Goal: Information Seeking & Learning: Check status

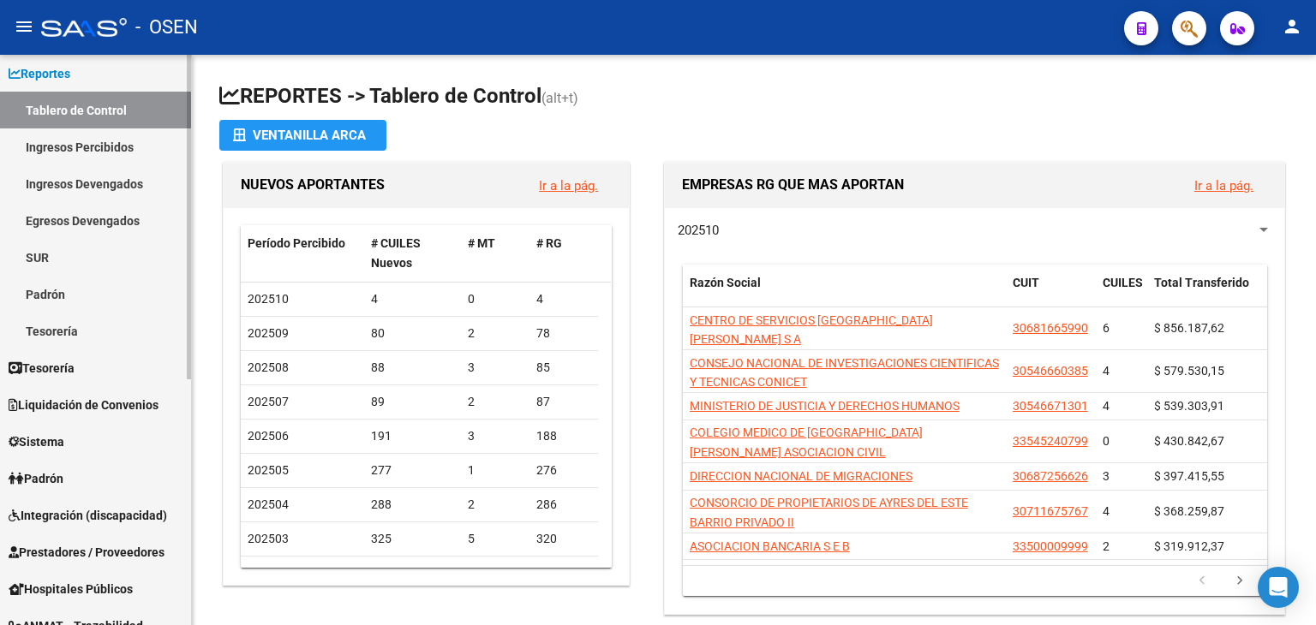
scroll to position [86, 0]
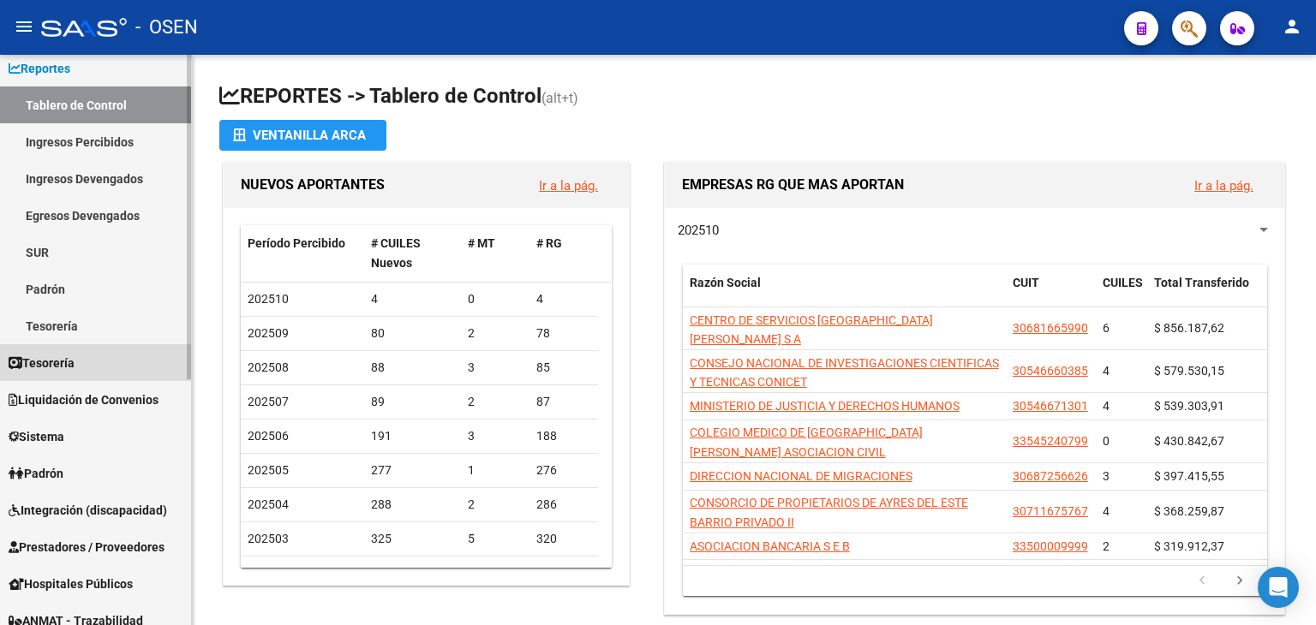
click at [53, 366] on span "Tesorería" at bounding box center [42, 363] width 66 height 19
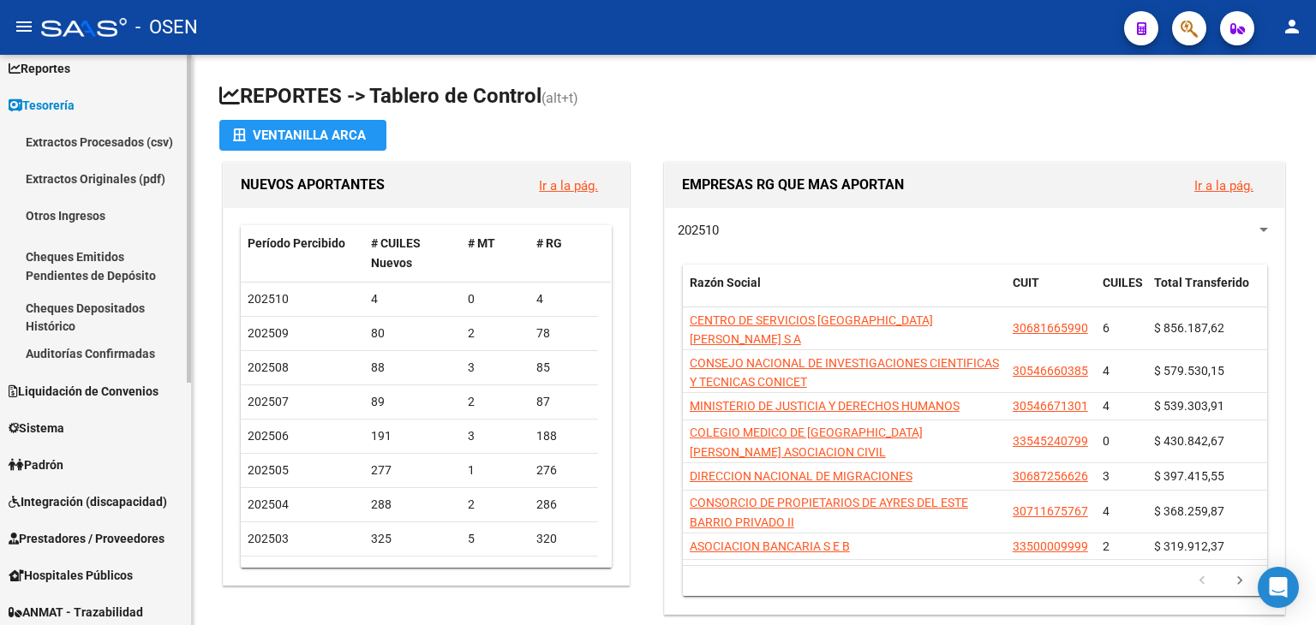
drag, startPoint x: 48, startPoint y: 365, endPoint x: 47, endPoint y: 374, distance: 9.5
click at [48, 367] on link "Auditorías Confirmadas" at bounding box center [95, 354] width 191 height 37
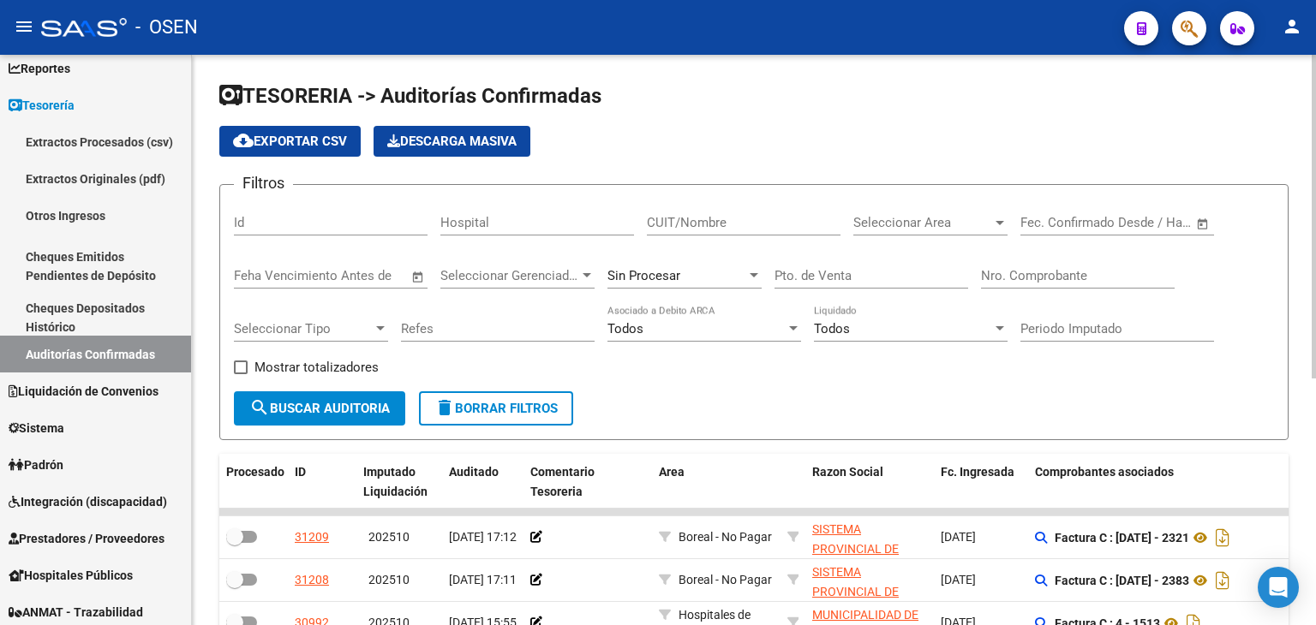
click at [1065, 275] on input "Nro. Comprobante" at bounding box center [1078, 275] width 194 height 15
click at [302, 402] on span "search Buscar Auditoria" at bounding box center [319, 408] width 141 height 15
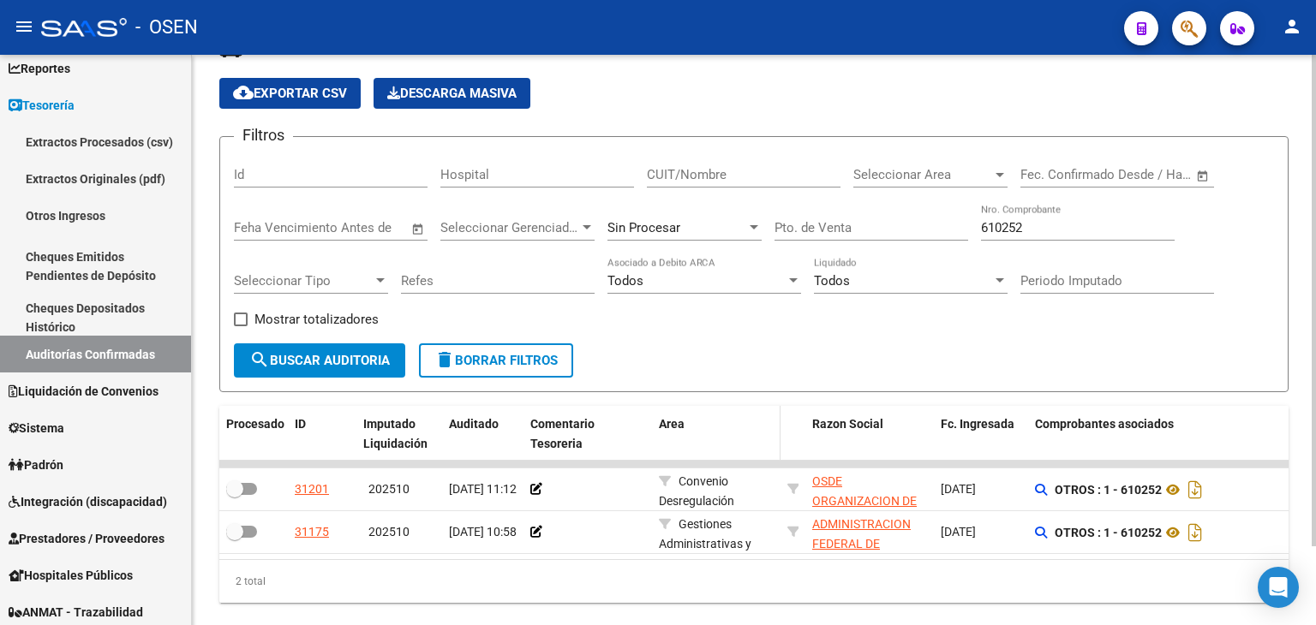
scroll to position [92, 0]
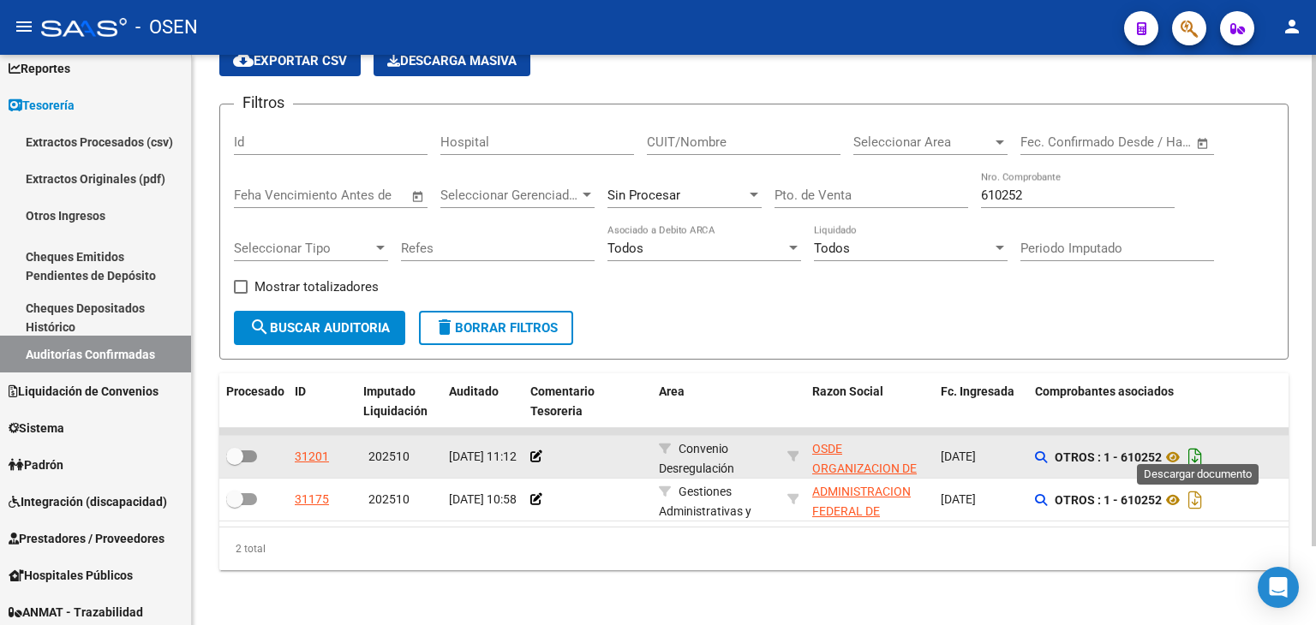
click at [1194, 451] on icon "Descargar documento" at bounding box center [1195, 457] width 22 height 27
click at [446, 532] on div "2 total" at bounding box center [753, 549] width 1069 height 43
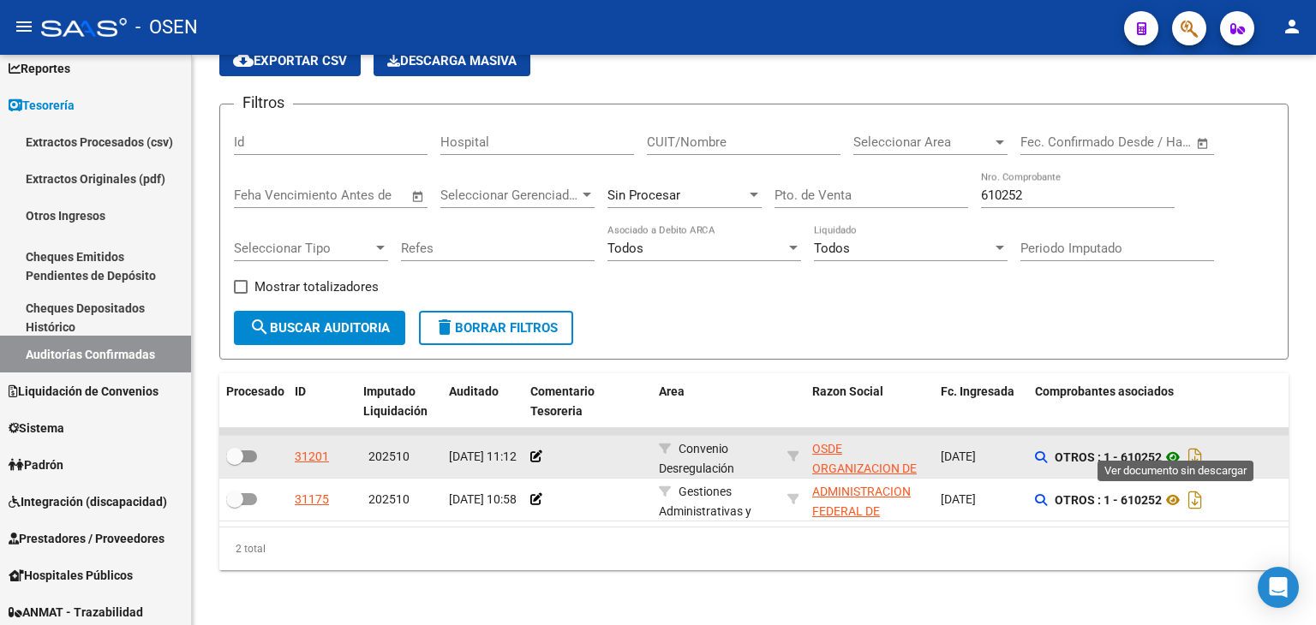
click at [1176, 447] on icon at bounding box center [1173, 457] width 22 height 21
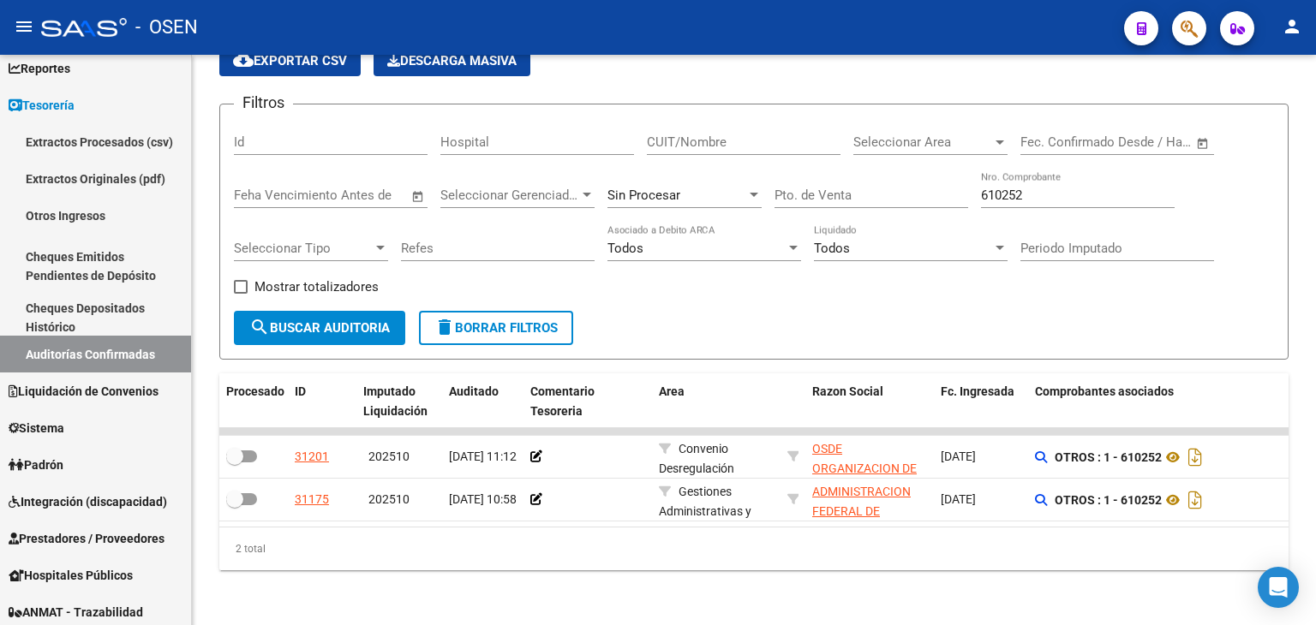
click at [871, 572] on div "TESORERIA -> Auditorías Confirmadas cloud_download Exportar CSV Descarga Masiva…" at bounding box center [754, 299] width 1124 height 651
click at [1034, 188] on input "610252" at bounding box center [1078, 195] width 194 height 15
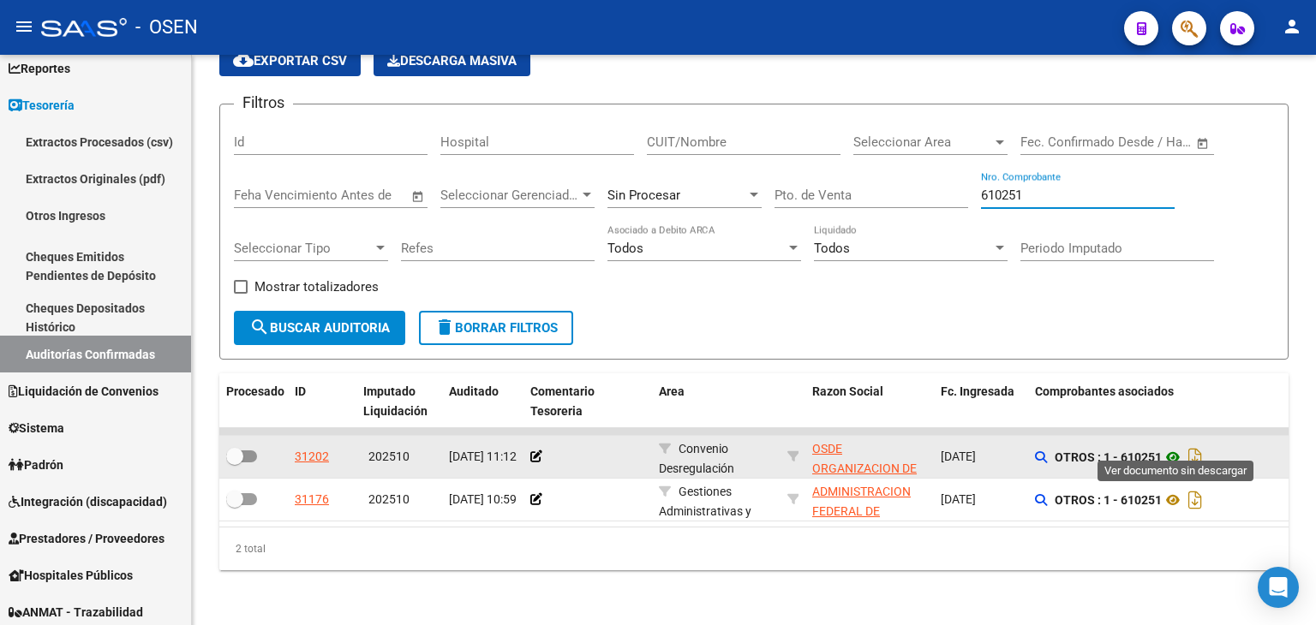
type input "610251"
click at [1176, 447] on icon at bounding box center [1173, 457] width 22 height 21
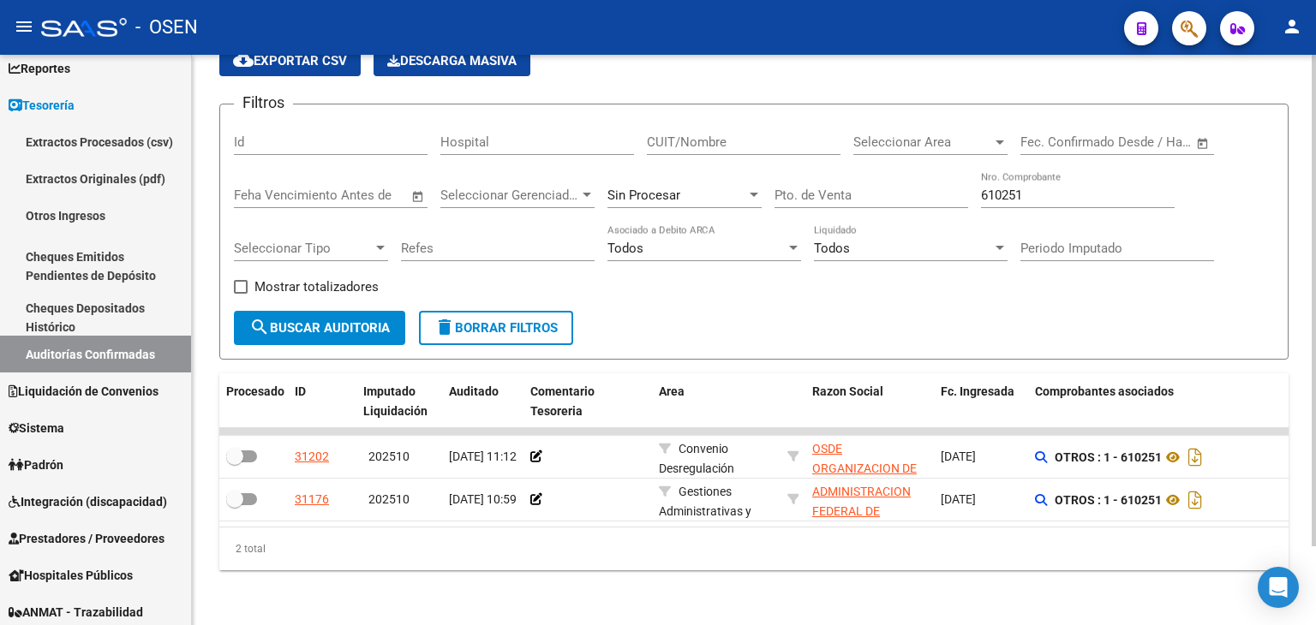
click at [1035, 188] on input "610251" at bounding box center [1078, 195] width 194 height 15
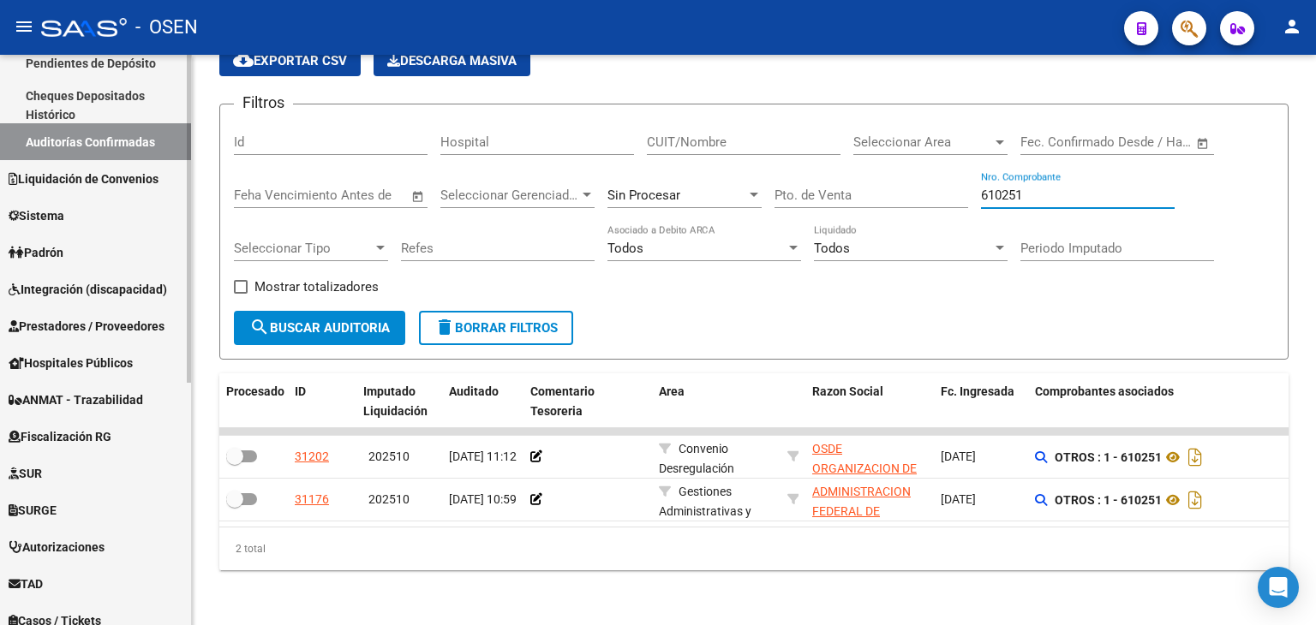
scroll to position [300, 0]
click at [175, 546] on div "Firma Express Inicio Calendario SSS Instructivos Contacto OS Reportes Tablero d…" at bounding box center [97, 251] width 195 height 993
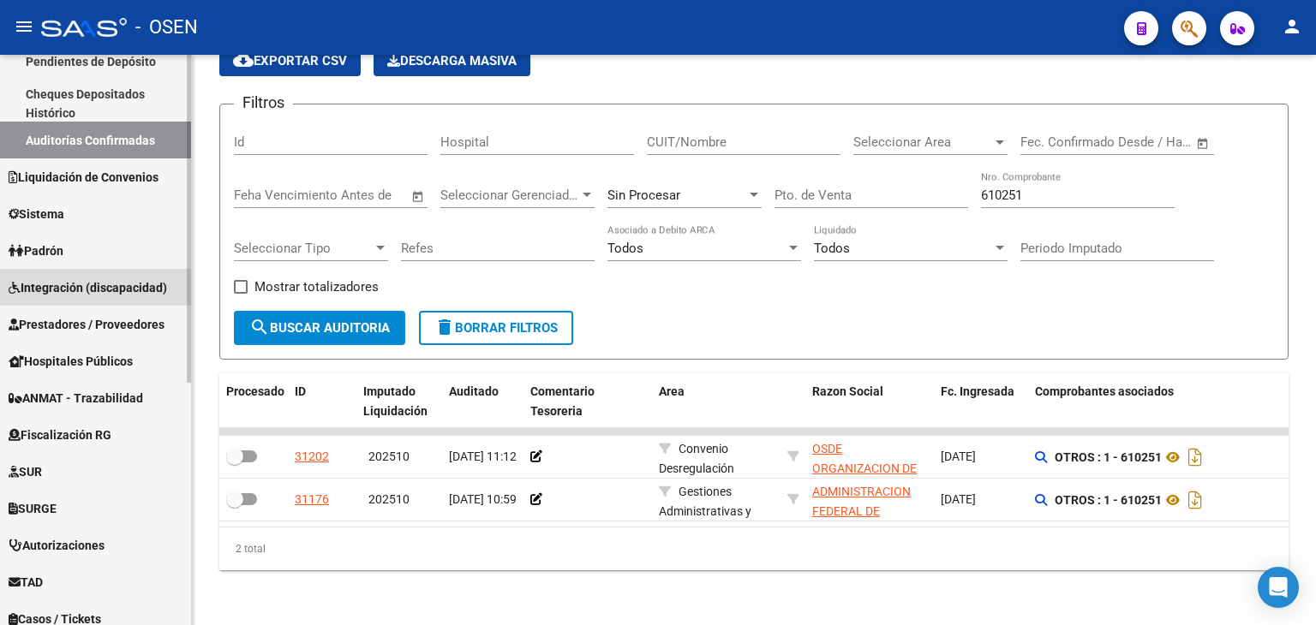
click at [79, 281] on span "Integración (discapacidad)" at bounding box center [88, 287] width 159 height 19
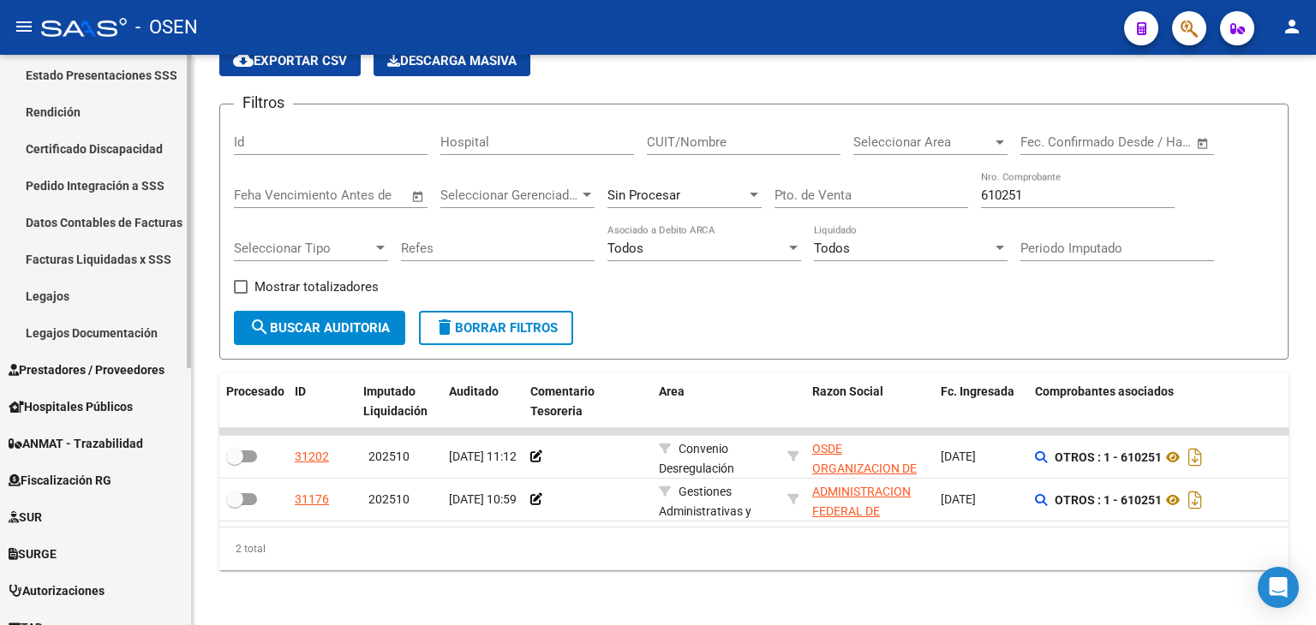
click at [91, 371] on span "Prestadores / Proveedores" at bounding box center [87, 370] width 156 height 19
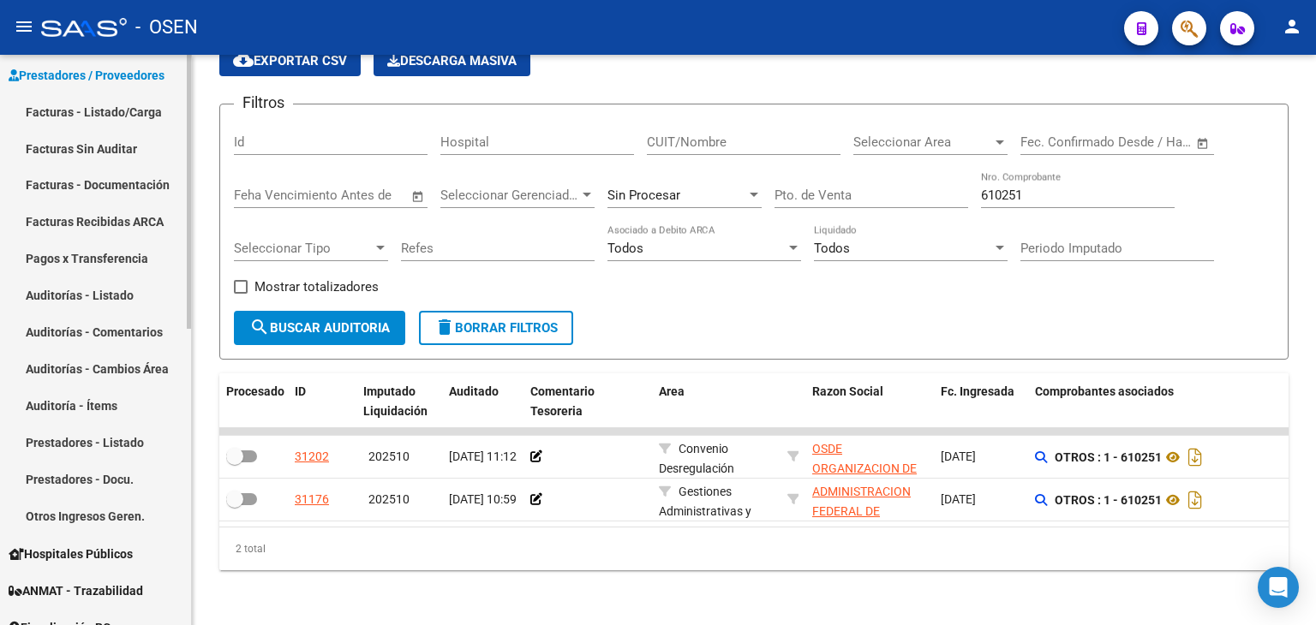
click at [117, 115] on link "Facturas - Listado/Carga" at bounding box center [95, 111] width 191 height 37
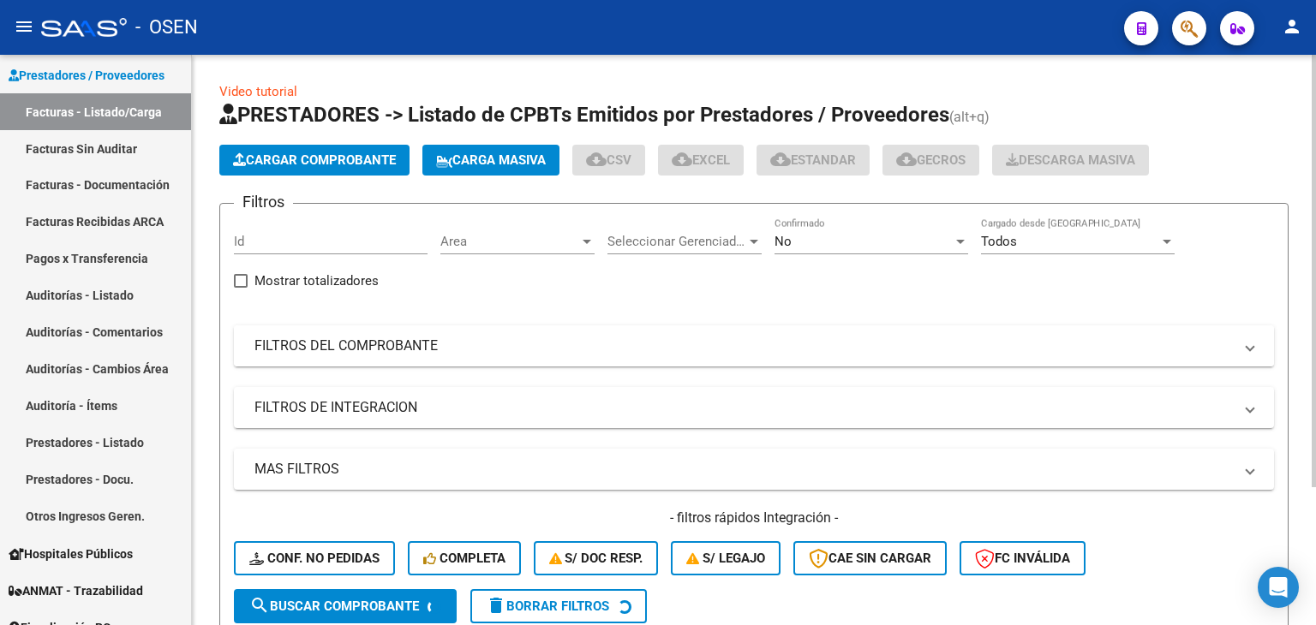
click at [913, 351] on mat-panel-title "FILTROS DEL COMPROBANTE" at bounding box center [743, 346] width 978 height 19
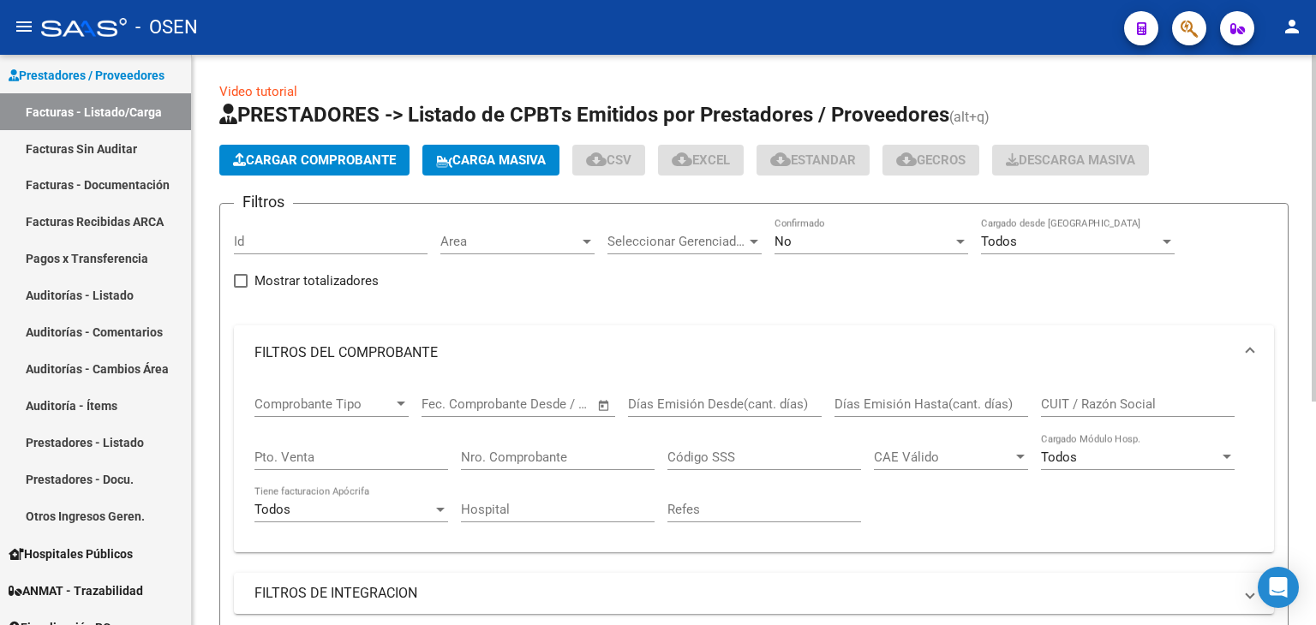
click at [1067, 398] on input "CUIT / Razón Social" at bounding box center [1138, 404] width 194 height 15
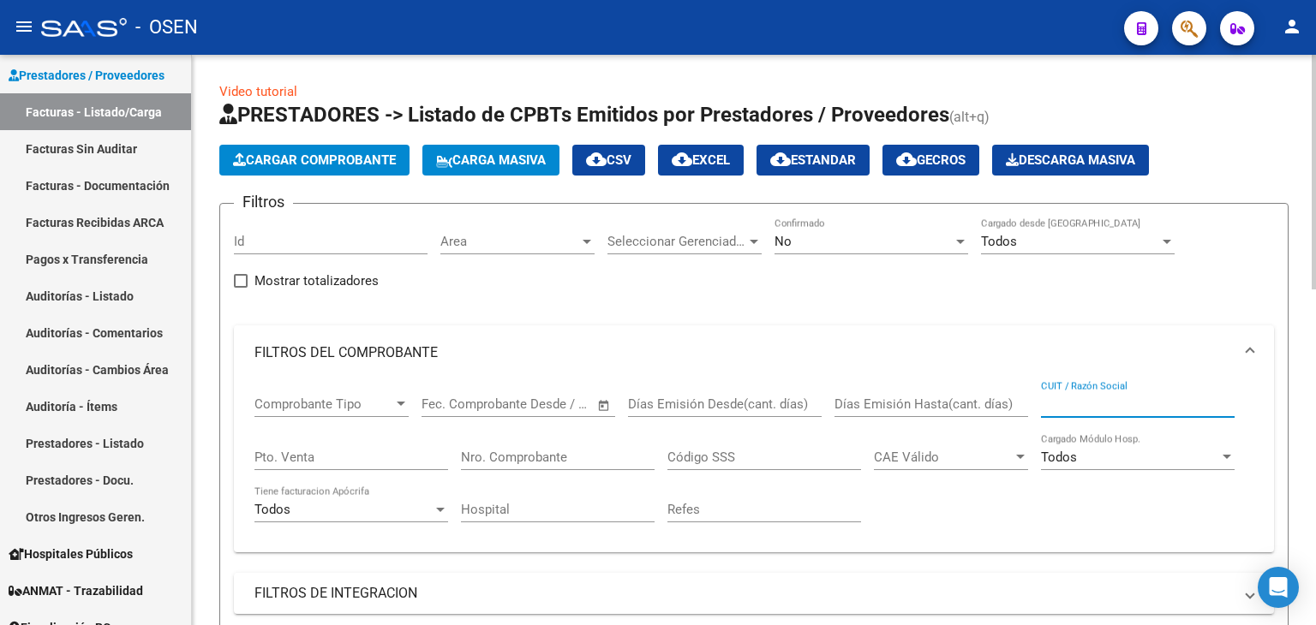
click at [833, 248] on div "No" at bounding box center [864, 241] width 178 height 15
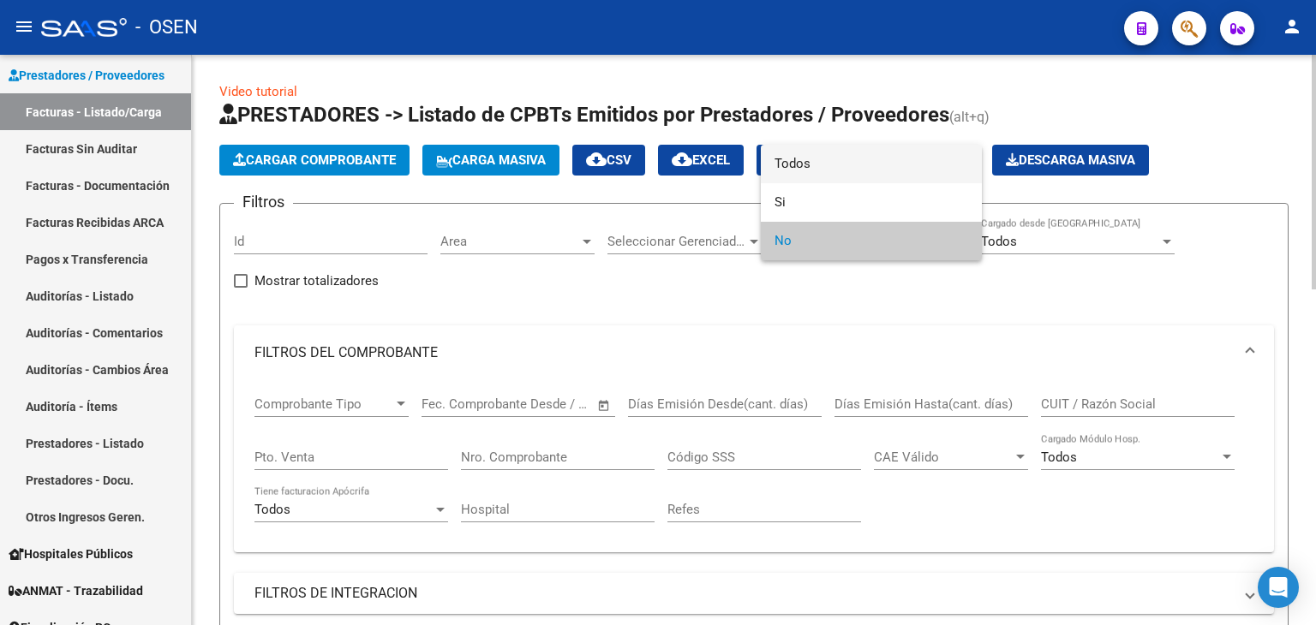
click at [812, 170] on span "Todos" at bounding box center [872, 164] width 194 height 39
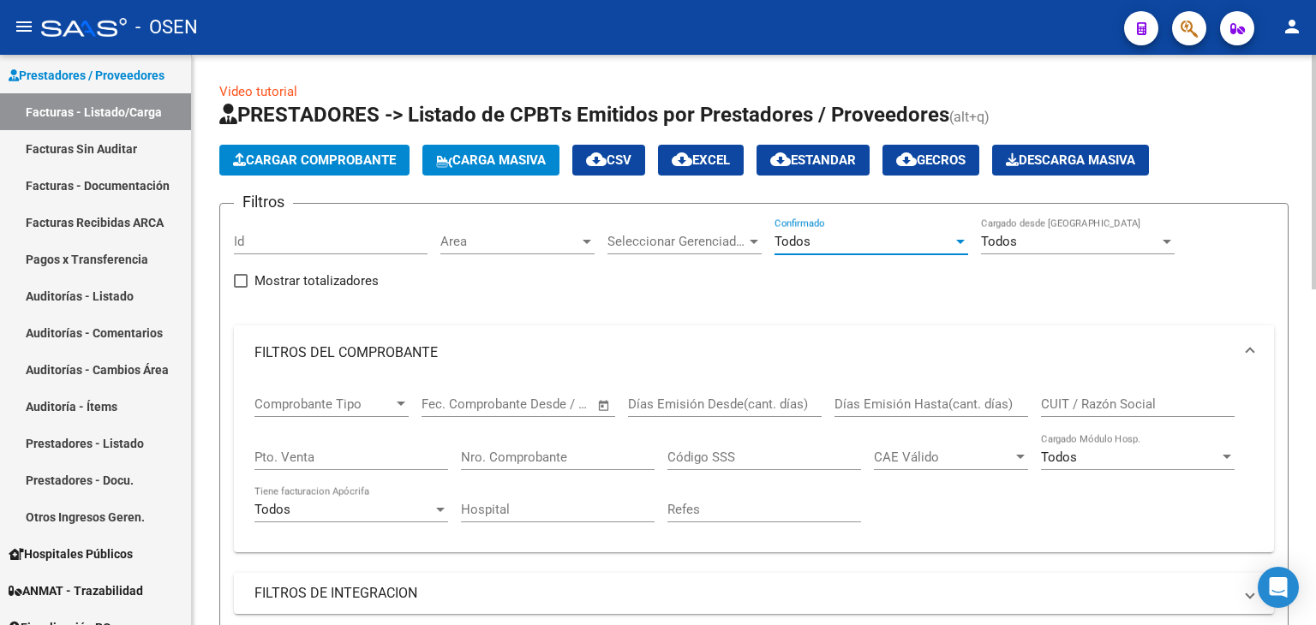
click at [501, 457] on input "Nro. Comprobante" at bounding box center [558, 457] width 194 height 15
type input "59"
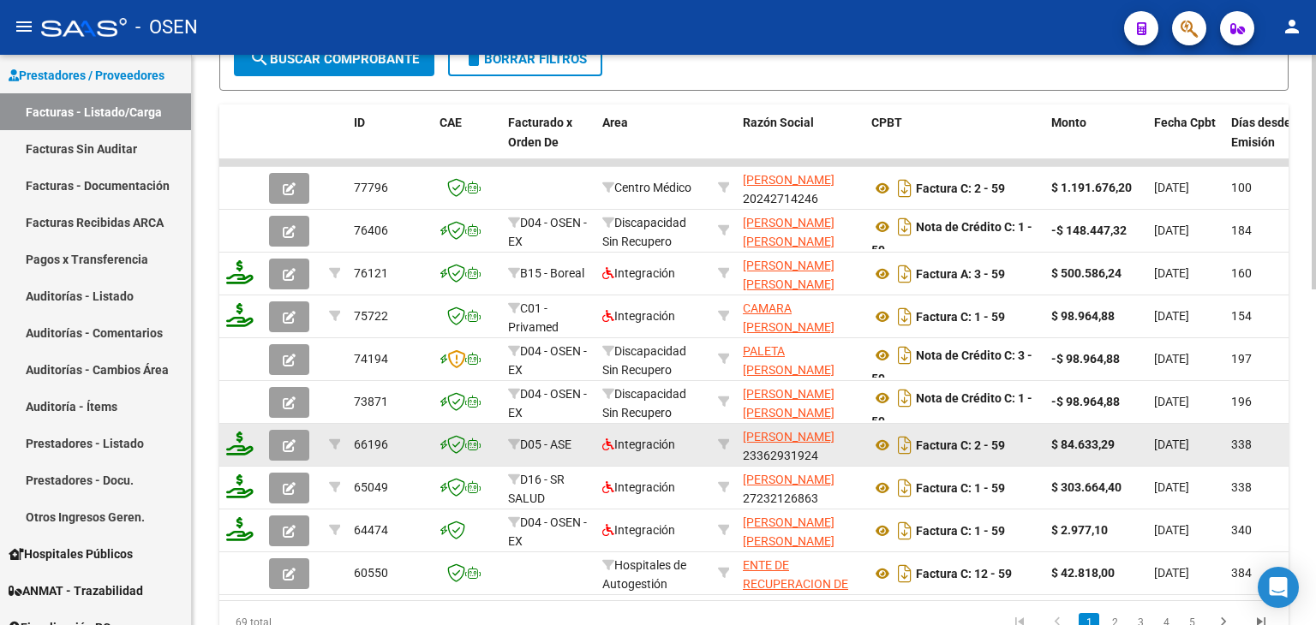
drag, startPoint x: 696, startPoint y: 309, endPoint x: 675, endPoint y: 372, distance: 65.8
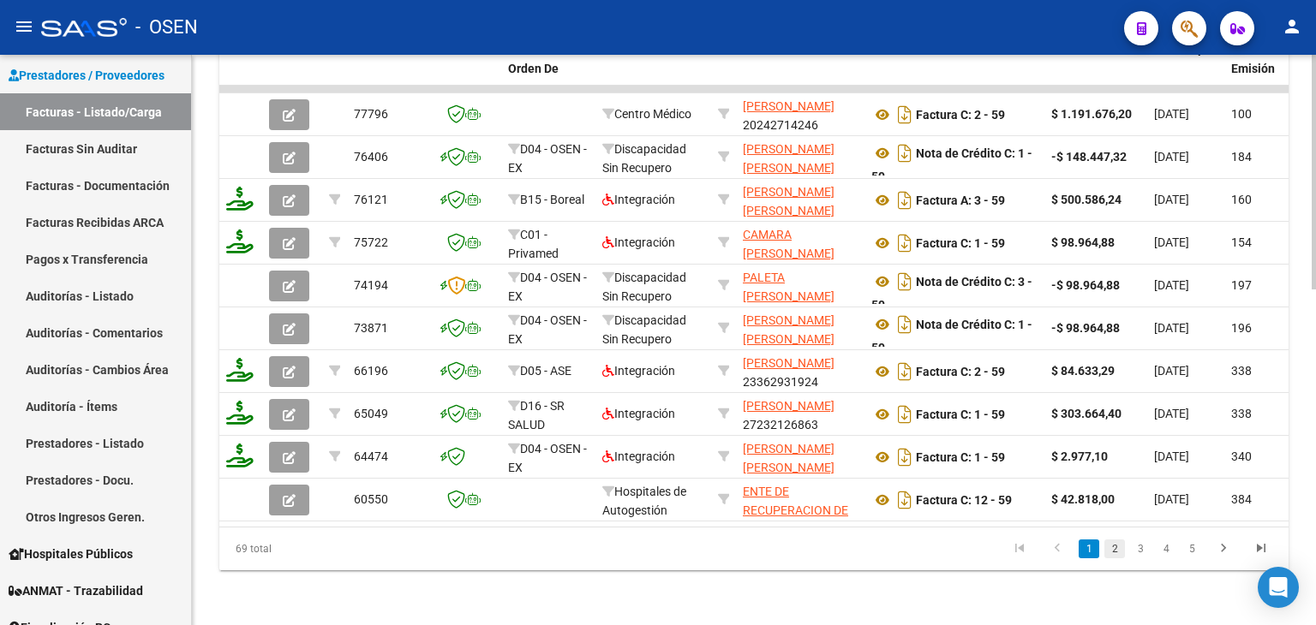
click at [1117, 551] on link "2" at bounding box center [1114, 549] width 21 height 19
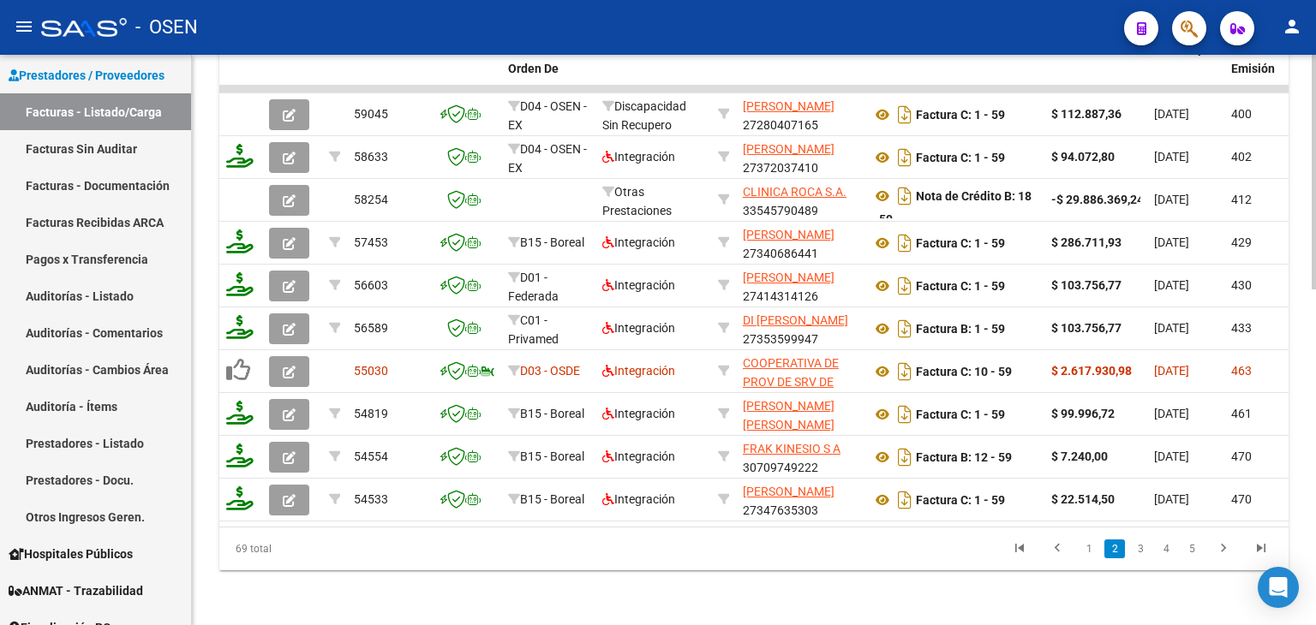
scroll to position [0, 0]
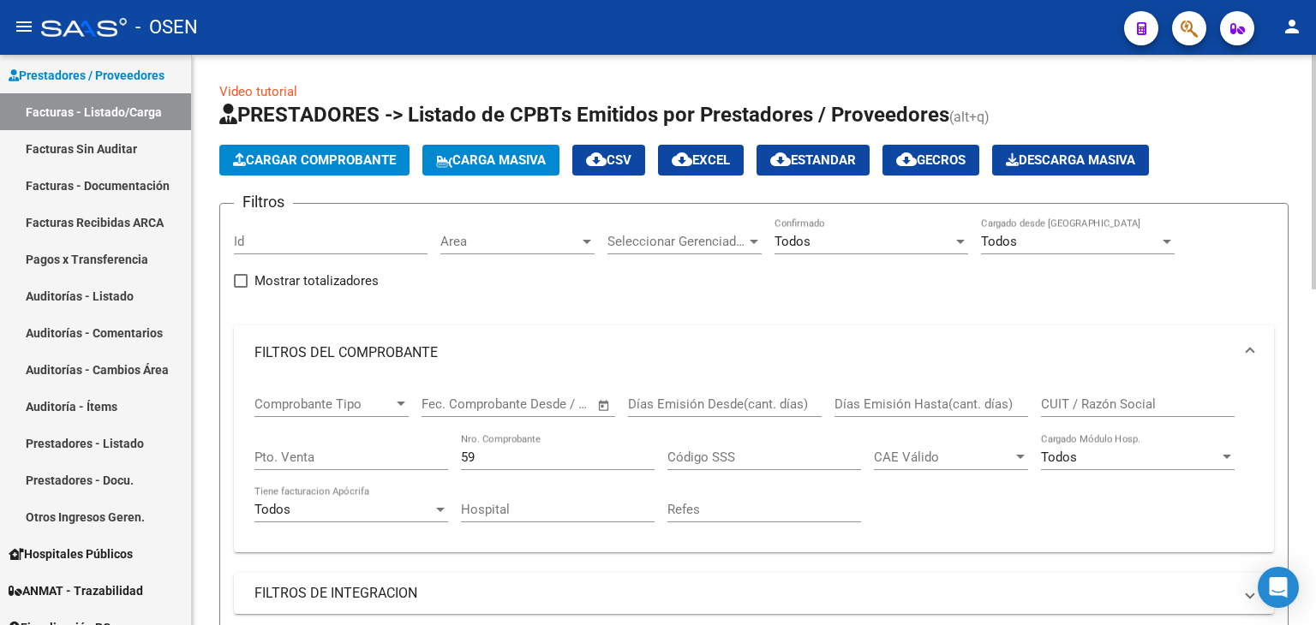
drag, startPoint x: 989, startPoint y: 543, endPoint x: 924, endPoint y: 318, distance: 234.3
click at [434, 470] on div "Comprobante Tipo Comprobante Tipo Fecha inicio – Fecha fin Fec. Comprobante Des…" at bounding box center [753, 459] width 999 height 159
click at [1066, 402] on input "CUIT / Razón Social" at bounding box center [1138, 404] width 194 height 15
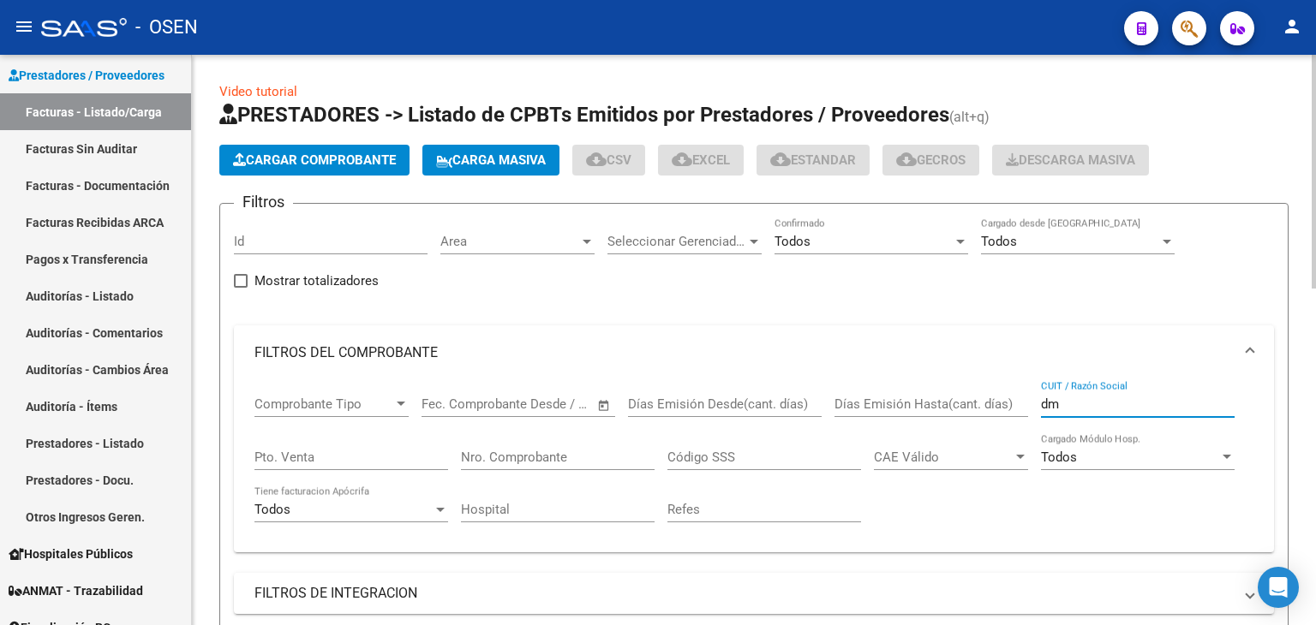
type input "dm"
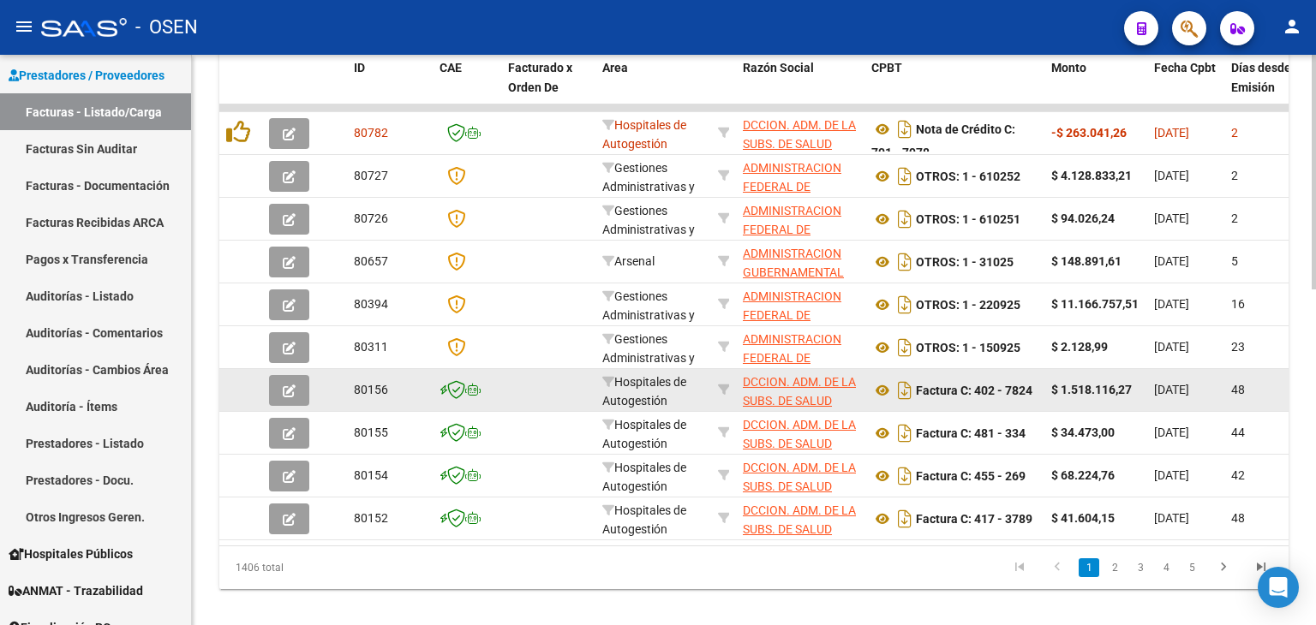
scroll to position [817, 0]
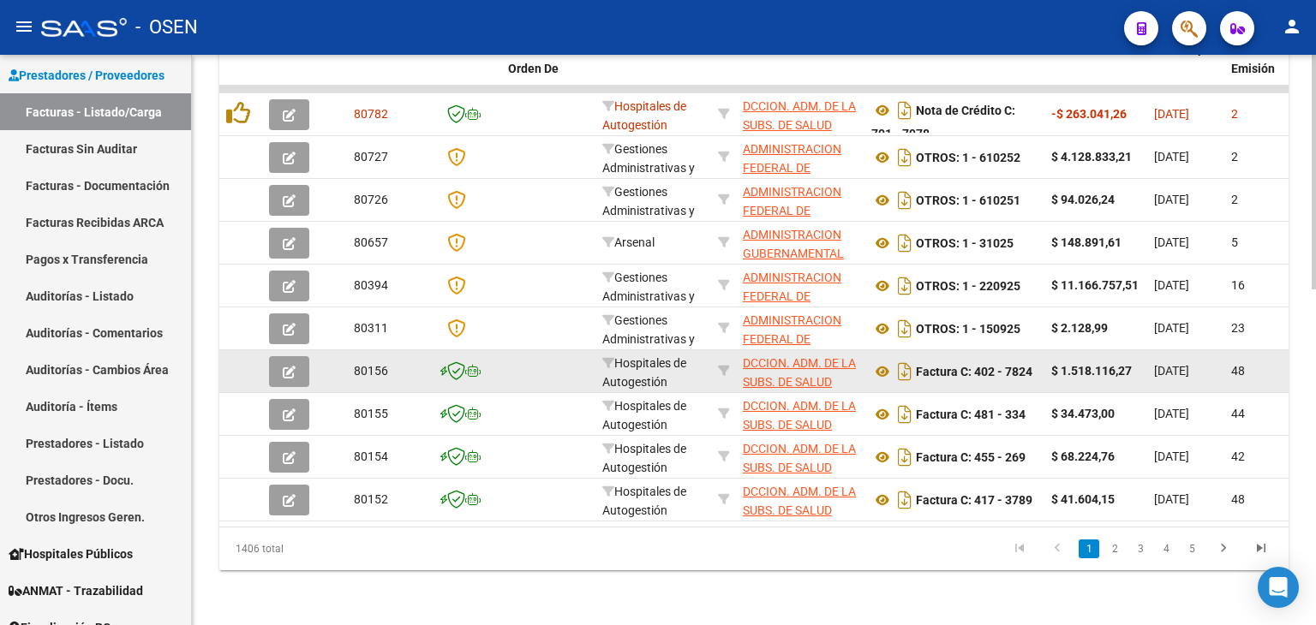
drag, startPoint x: 888, startPoint y: 310, endPoint x: 841, endPoint y: 359, distance: 67.3
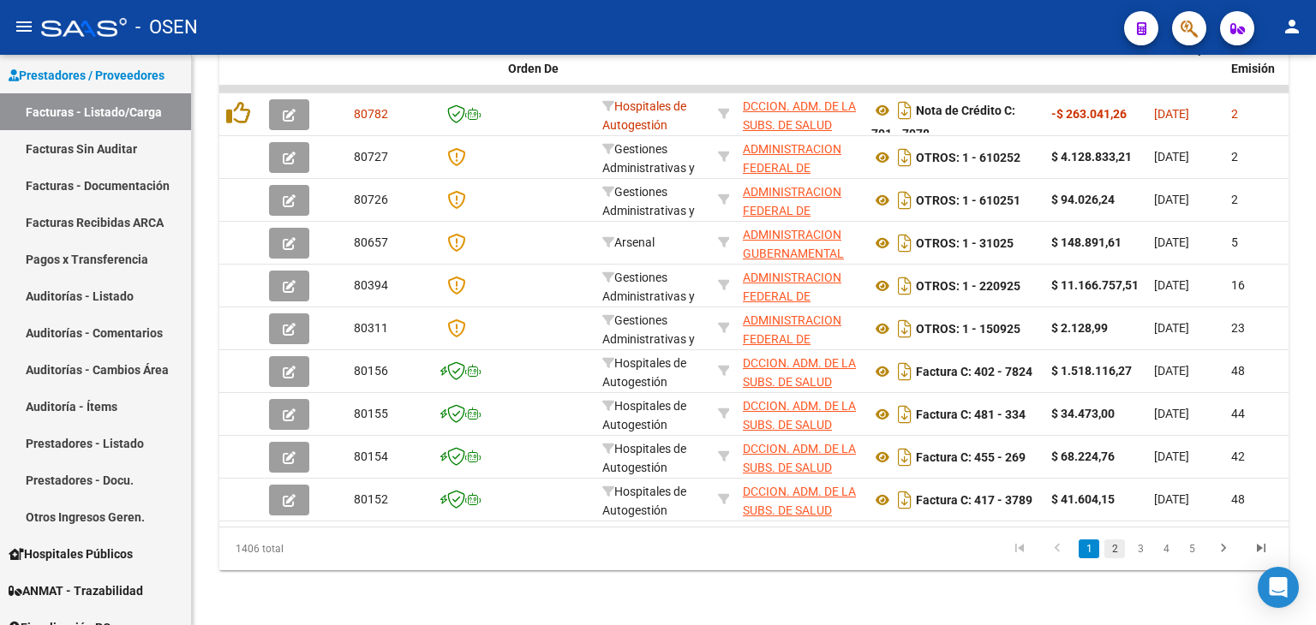
click at [1118, 543] on link "2" at bounding box center [1114, 549] width 21 height 19
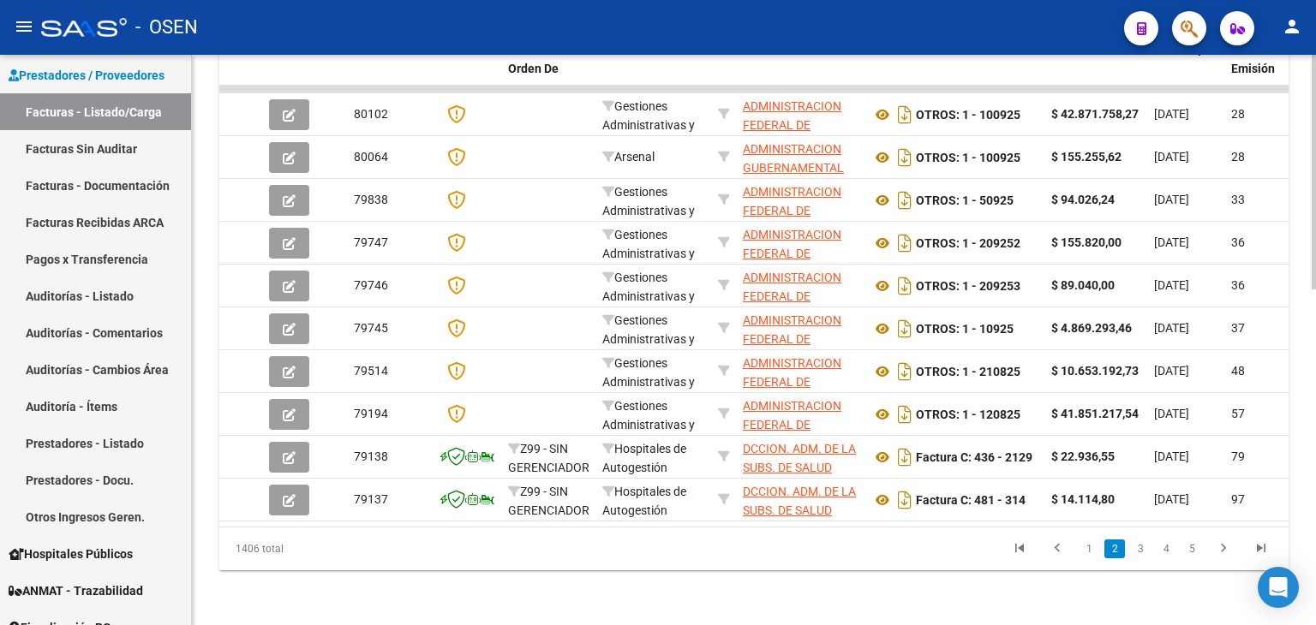
scroll to position [600, 0]
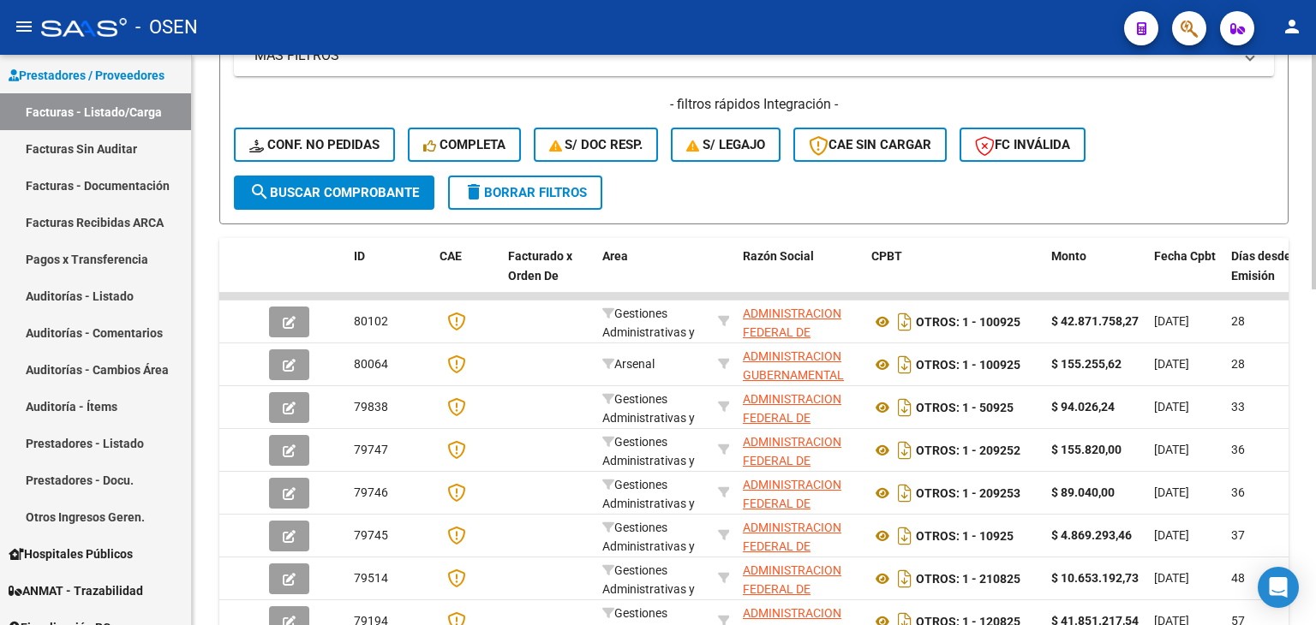
drag, startPoint x: 1008, startPoint y: 290, endPoint x: 996, endPoint y: 87, distance: 204.2
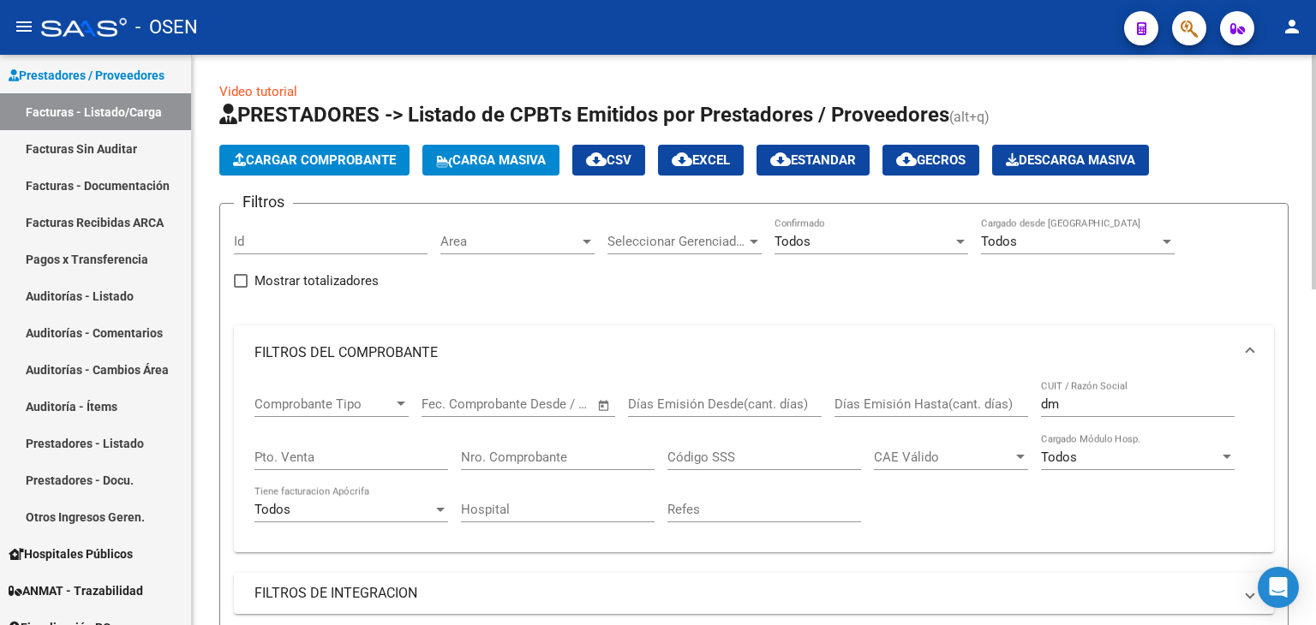
click at [1067, 405] on input "dm" at bounding box center [1138, 404] width 194 height 15
click at [1073, 407] on input "dm" at bounding box center [1138, 404] width 194 height 15
click at [1070, 407] on input "dm" at bounding box center [1138, 404] width 194 height 15
click at [1068, 405] on input "CUIT / Razón Social" at bounding box center [1138, 404] width 194 height 15
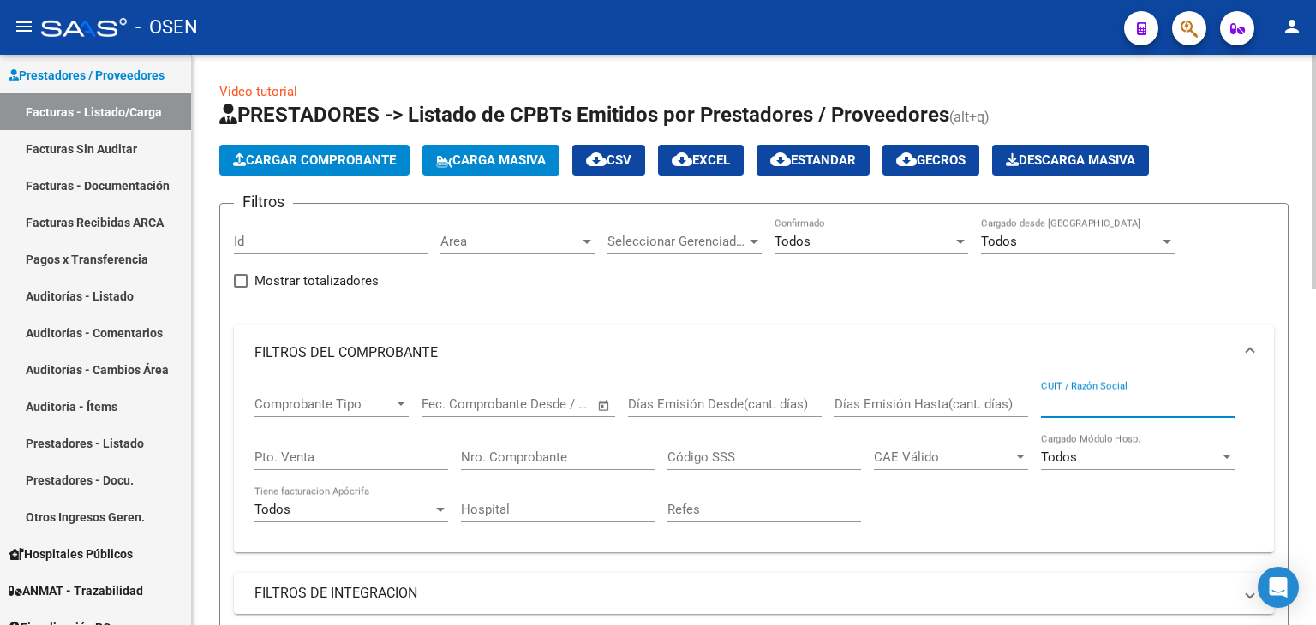
click at [537, 462] on input "Nro. Comprobante" at bounding box center [558, 457] width 194 height 15
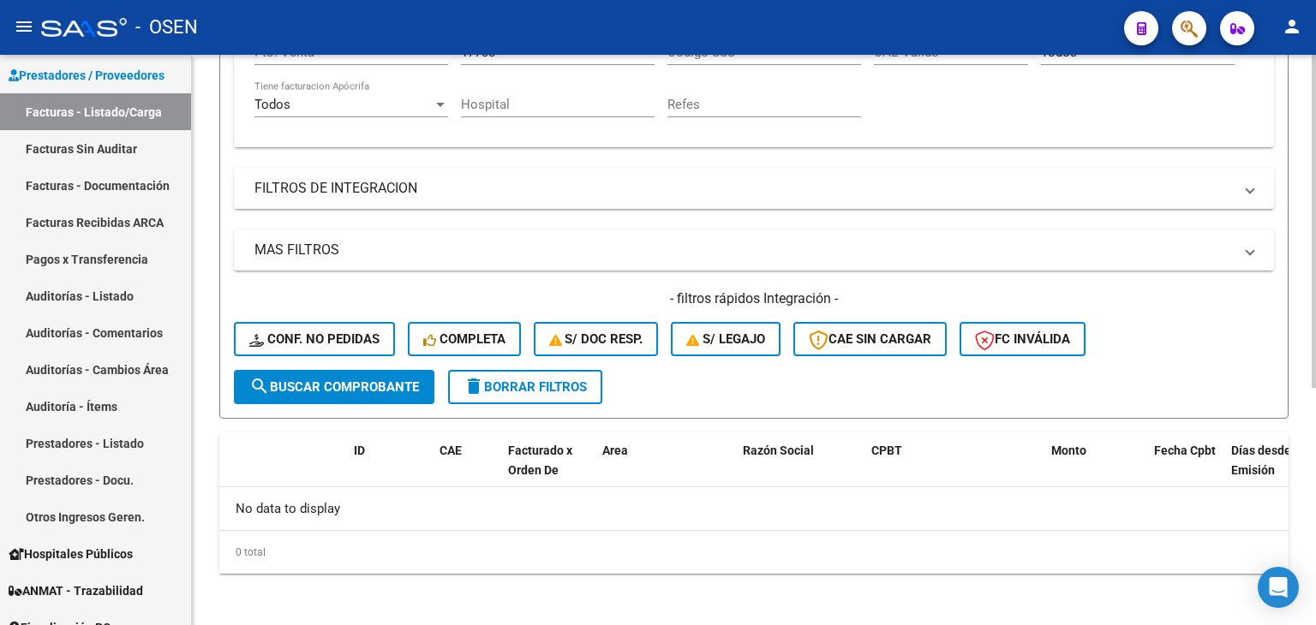
drag, startPoint x: 626, startPoint y: 298, endPoint x: 637, endPoint y: 364, distance: 66.8
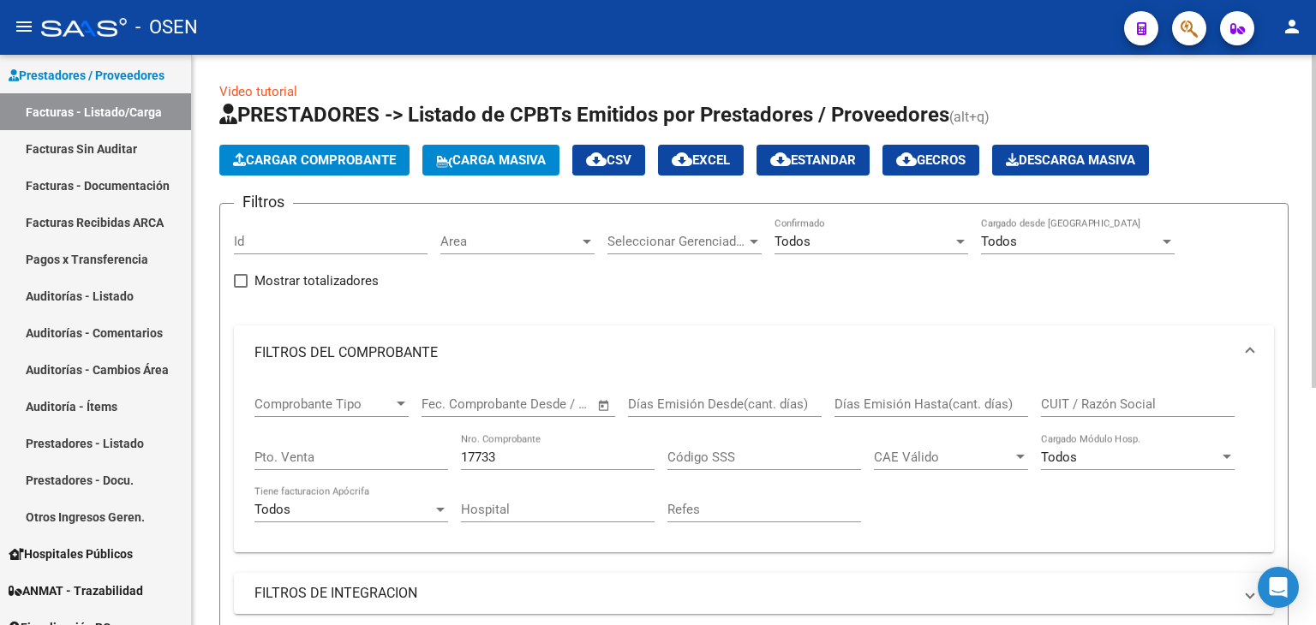
drag, startPoint x: 607, startPoint y: 202, endPoint x: 559, endPoint y: 141, distance: 78.2
click at [1073, 399] on input "CUIT / Razón Social" at bounding box center [1138, 404] width 194 height 15
drag, startPoint x: 520, startPoint y: 464, endPoint x: 432, endPoint y: 457, distance: 88.5
click at [432, 457] on div "Comprobante Tipo Comprobante Tipo Fecha inicio – Fecha fin Fec. Comprobante Des…" at bounding box center [753, 459] width 999 height 159
click at [464, 457] on input "17733" at bounding box center [558, 457] width 194 height 15
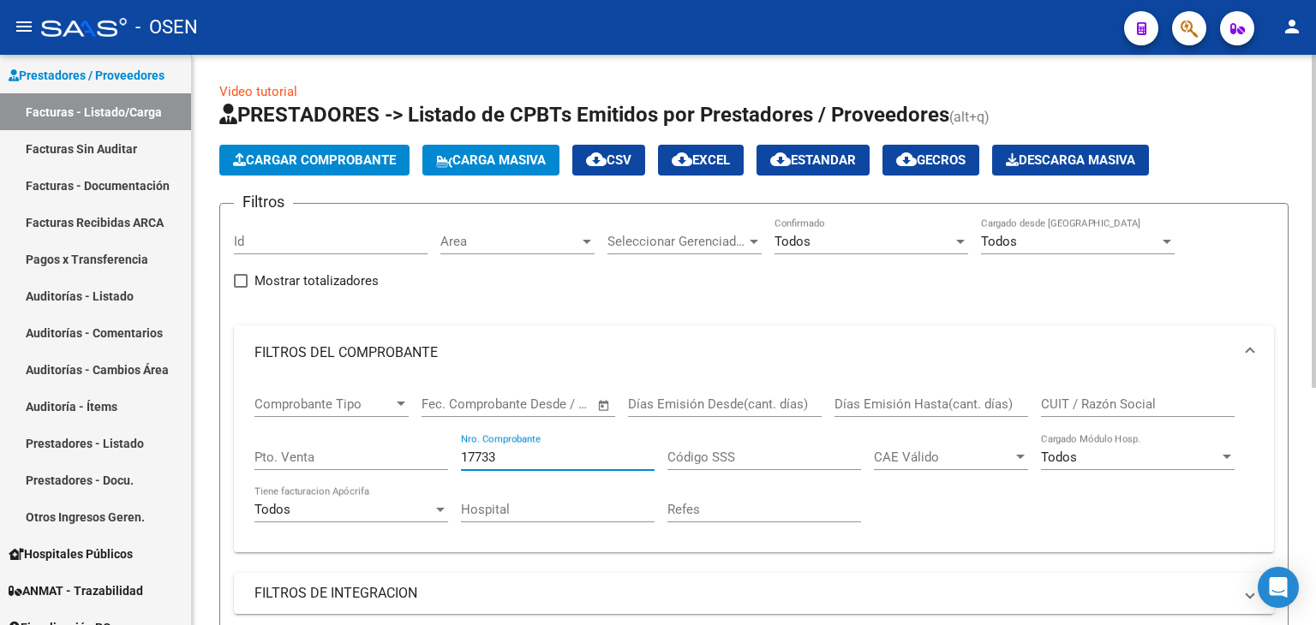
click at [464, 457] on input "17733" at bounding box center [558, 457] width 194 height 15
drag, startPoint x: 464, startPoint y: 457, endPoint x: 622, endPoint y: 503, distance: 165.1
click at [464, 457] on input "17733" at bounding box center [558, 457] width 194 height 15
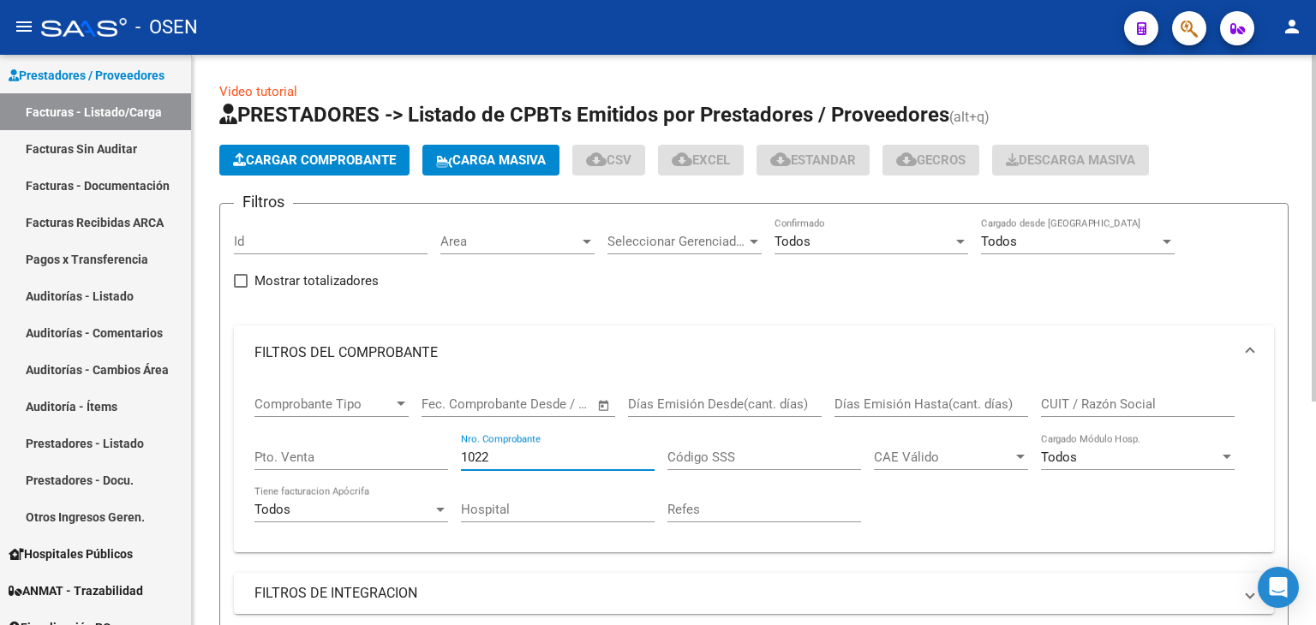
type input "1022"
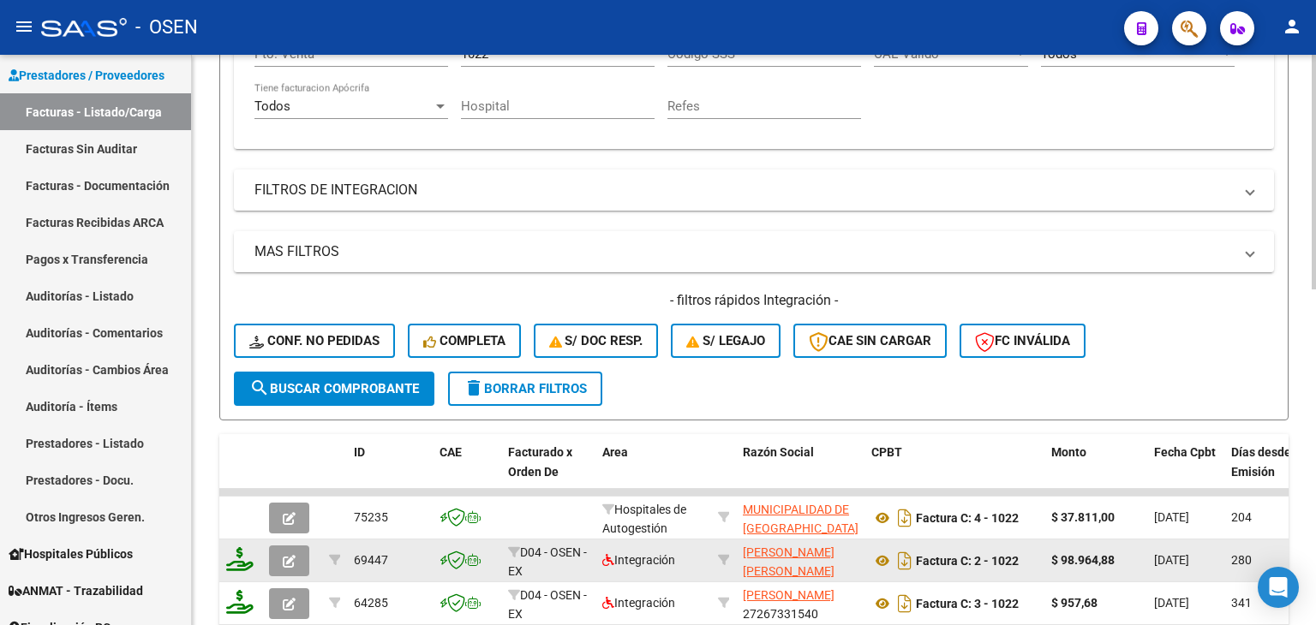
drag, startPoint x: 807, startPoint y: 364, endPoint x: 797, endPoint y: 333, distance: 32.5
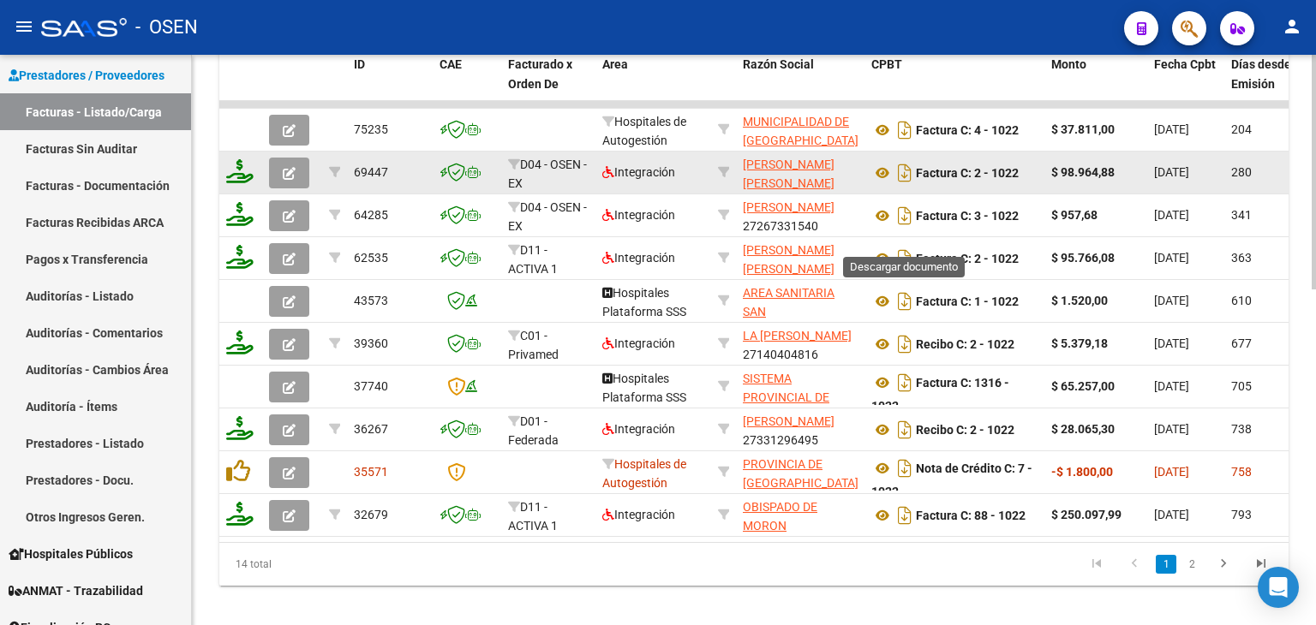
drag, startPoint x: 918, startPoint y: 237, endPoint x: 895, endPoint y: 222, distance: 27.8
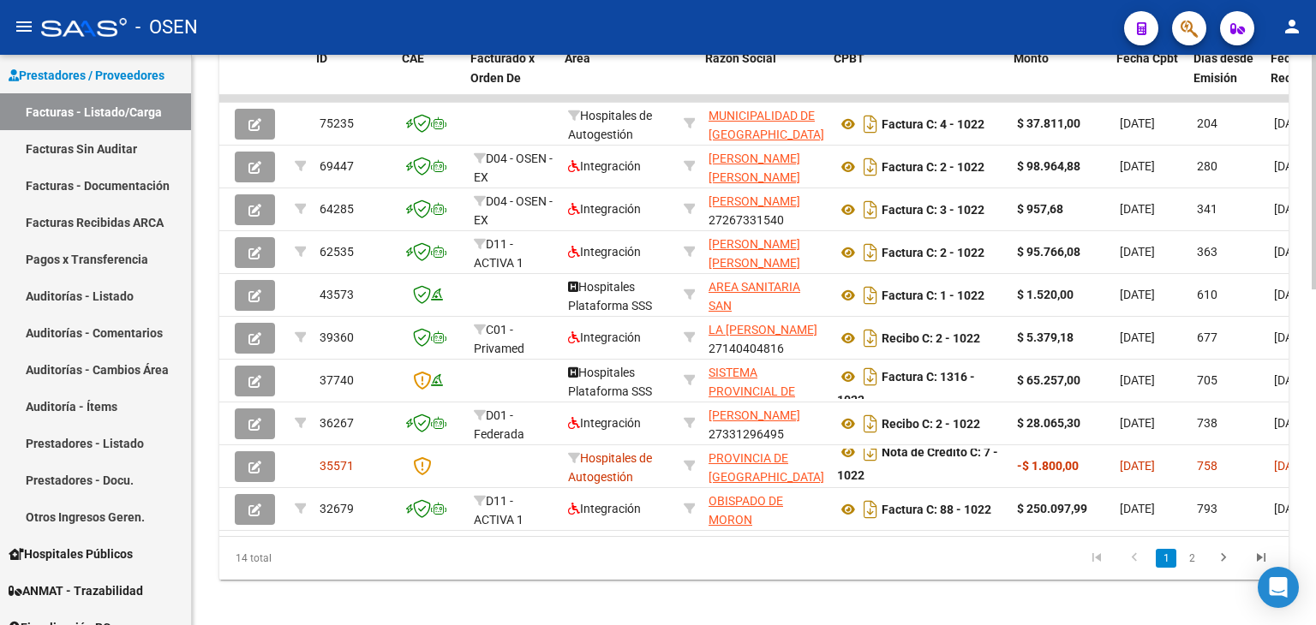
scroll to position [0, 148]
